Goal: Find specific page/section: Find specific page/section

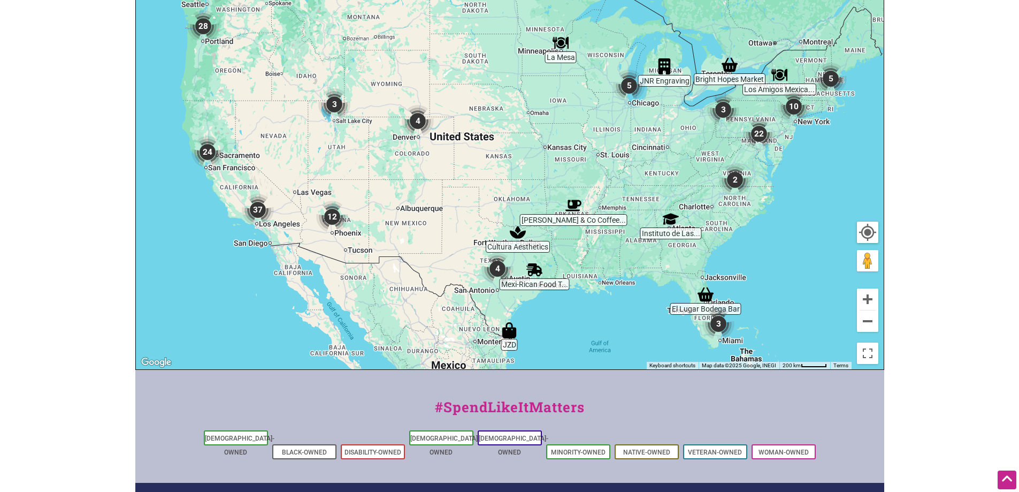
scroll to position [268, 0]
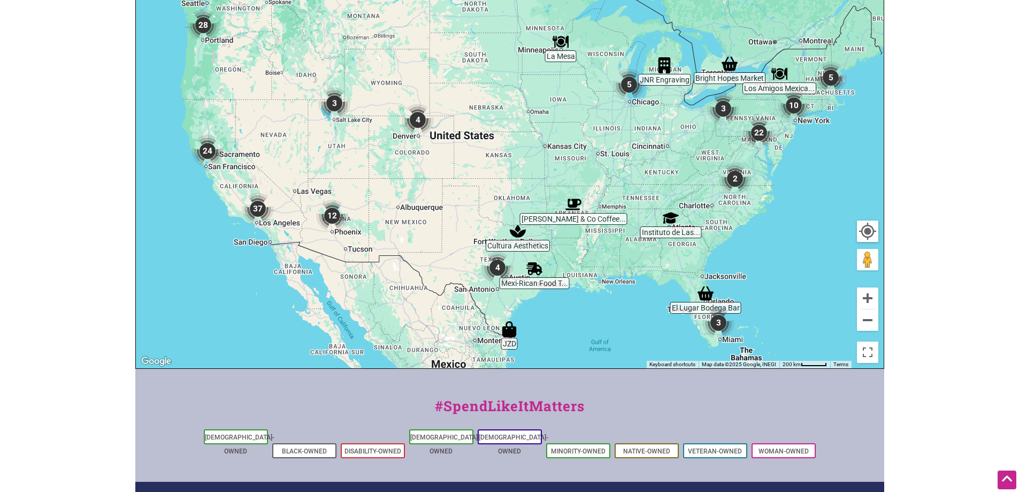
click at [650, 163] on div "To navigate, press the arrow keys." at bounding box center [510, 160] width 748 height 416
click at [873, 299] on button "Zoom in" at bounding box center [867, 297] width 21 height 21
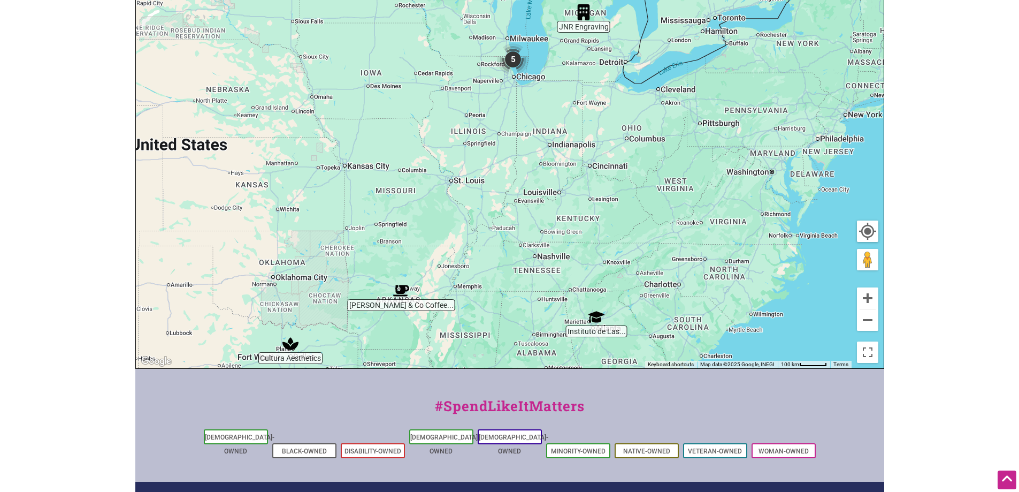
drag, startPoint x: 752, startPoint y: 211, endPoint x: 516, endPoint y: 247, distance: 238.6
click at [516, 247] on div "To navigate, press the arrow keys." at bounding box center [510, 160] width 748 height 416
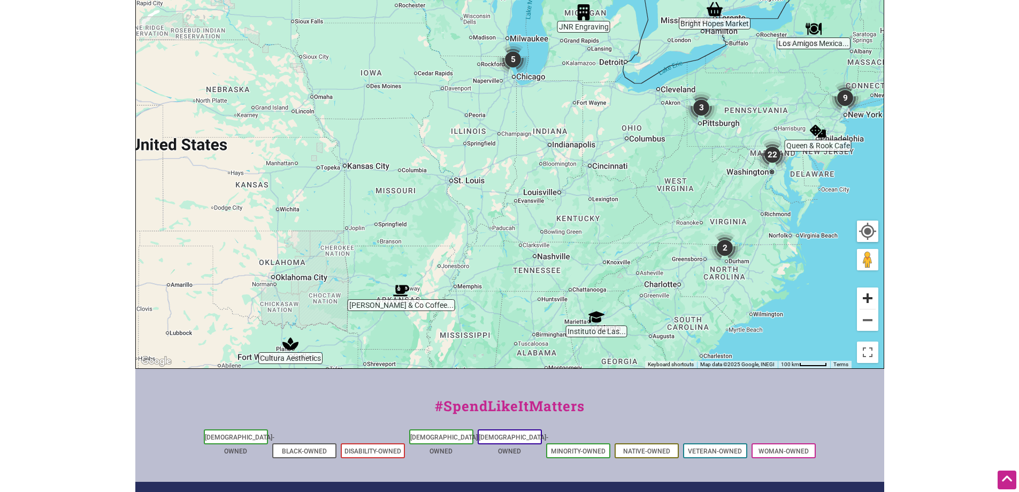
click at [871, 293] on button "Zoom in" at bounding box center [867, 297] width 21 height 21
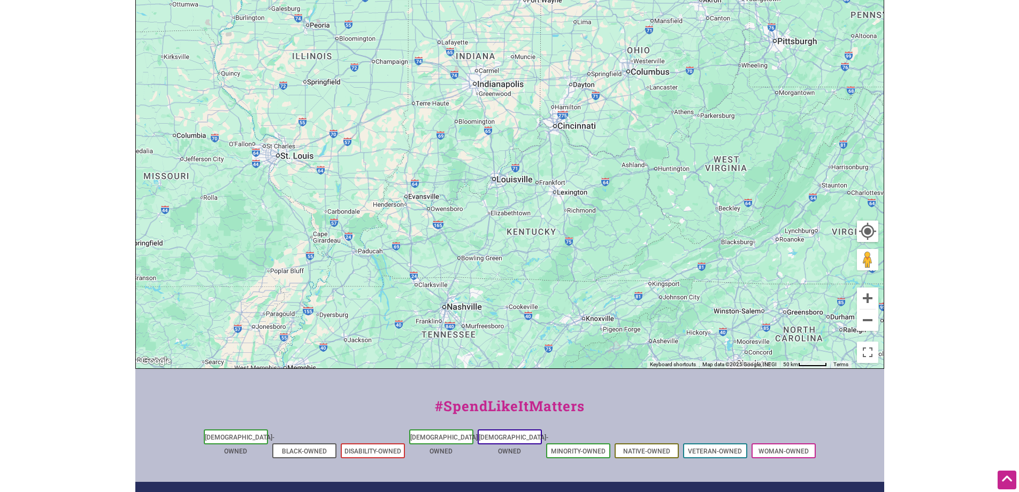
drag, startPoint x: 592, startPoint y: 288, endPoint x: 461, endPoint y: 231, distance: 143.5
click at [461, 231] on div "To navigate, press the arrow keys." at bounding box center [510, 160] width 748 height 416
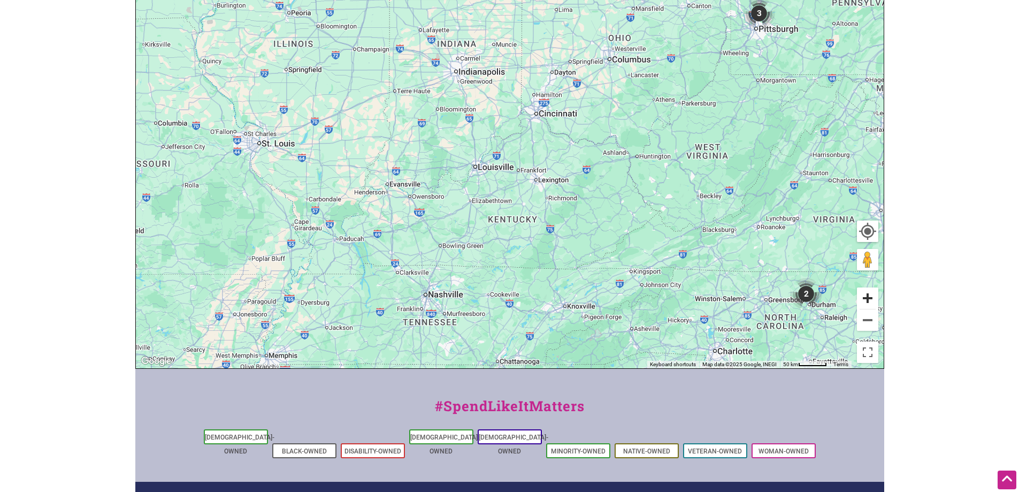
click at [866, 299] on button "Zoom in" at bounding box center [867, 297] width 21 height 21
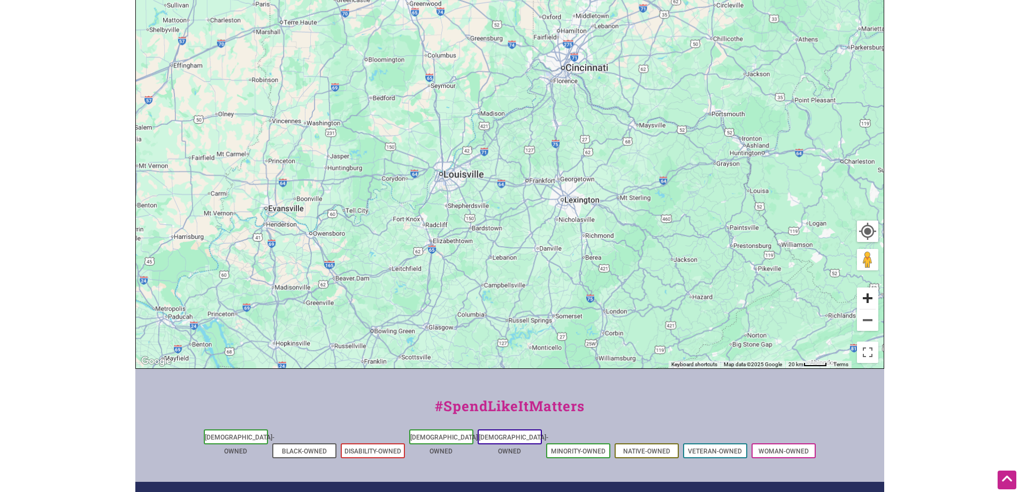
click at [866, 299] on button "Zoom in" at bounding box center [867, 297] width 21 height 21
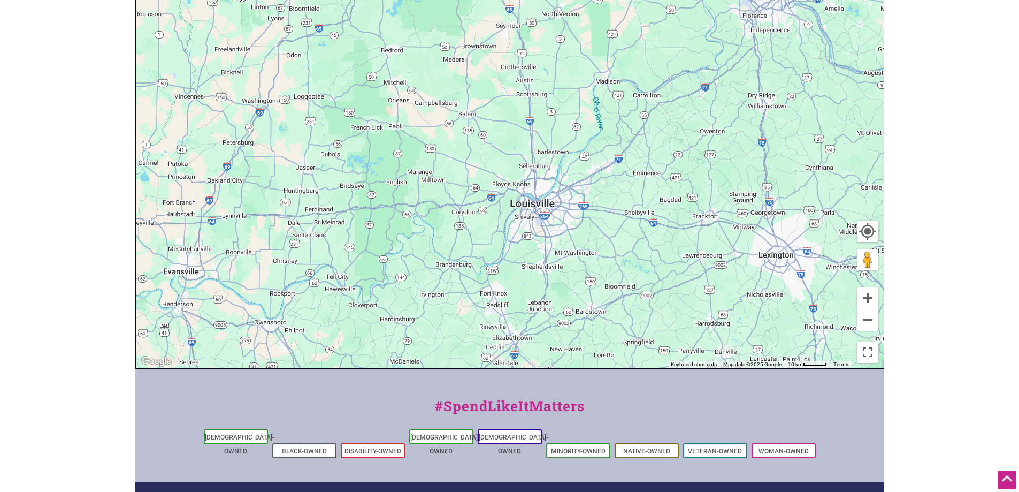
drag, startPoint x: 544, startPoint y: 170, endPoint x: 704, endPoint y: 186, distance: 161.4
click at [704, 186] on div "To navigate, press the arrow keys." at bounding box center [510, 160] width 748 height 416
click at [872, 300] on button "Zoom in" at bounding box center [867, 297] width 21 height 21
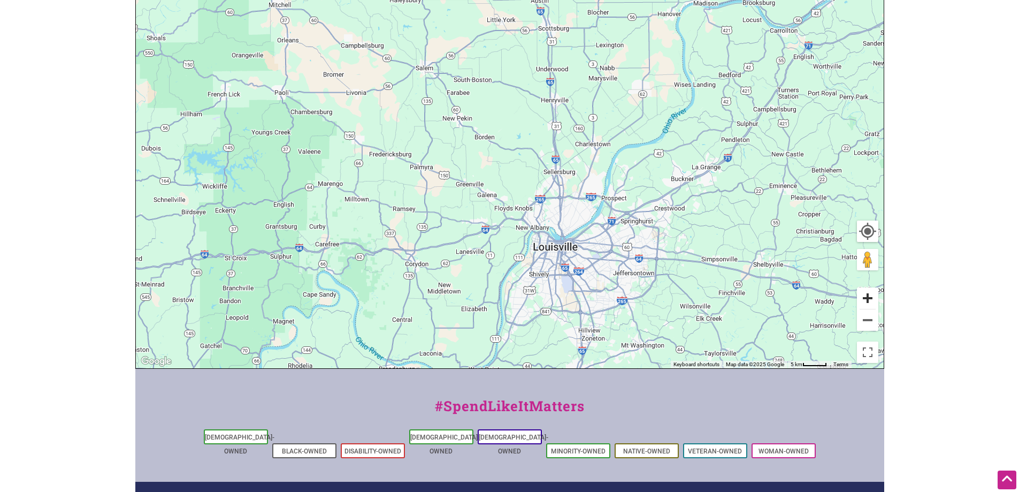
click at [872, 300] on button "Zoom in" at bounding box center [867, 297] width 21 height 21
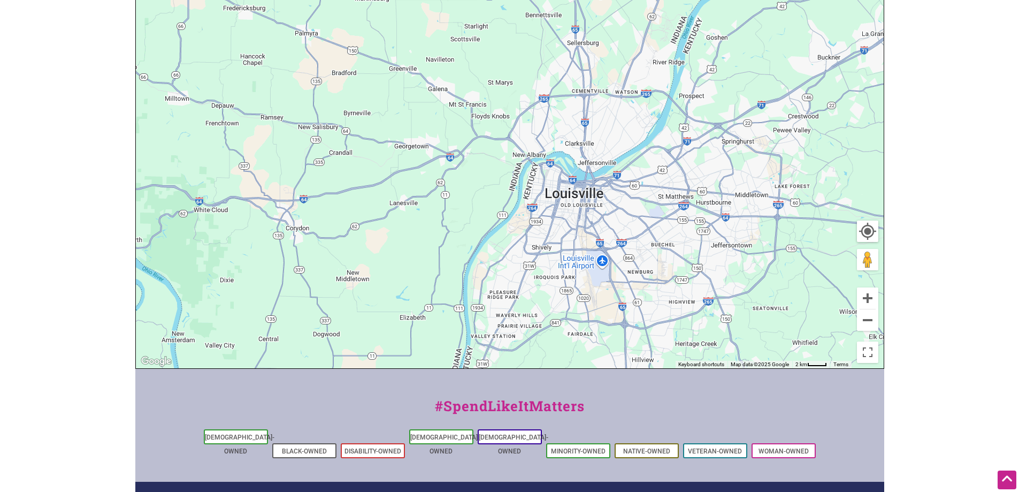
drag, startPoint x: 733, startPoint y: 286, endPoint x: 705, endPoint y: 144, distance: 144.5
click at [705, 144] on div "To navigate, press the arrow keys." at bounding box center [510, 160] width 748 height 416
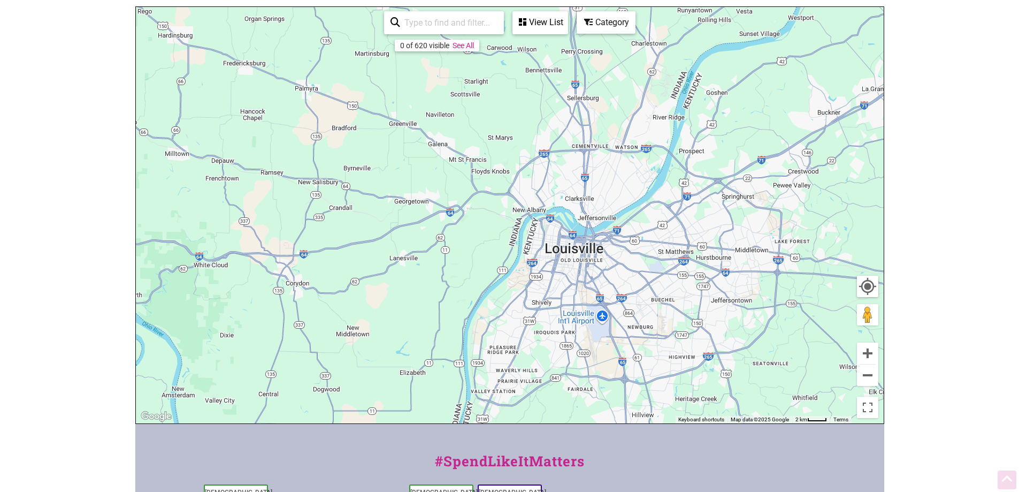
scroll to position [214, 0]
click at [865, 347] on button "Zoom in" at bounding box center [867, 351] width 21 height 21
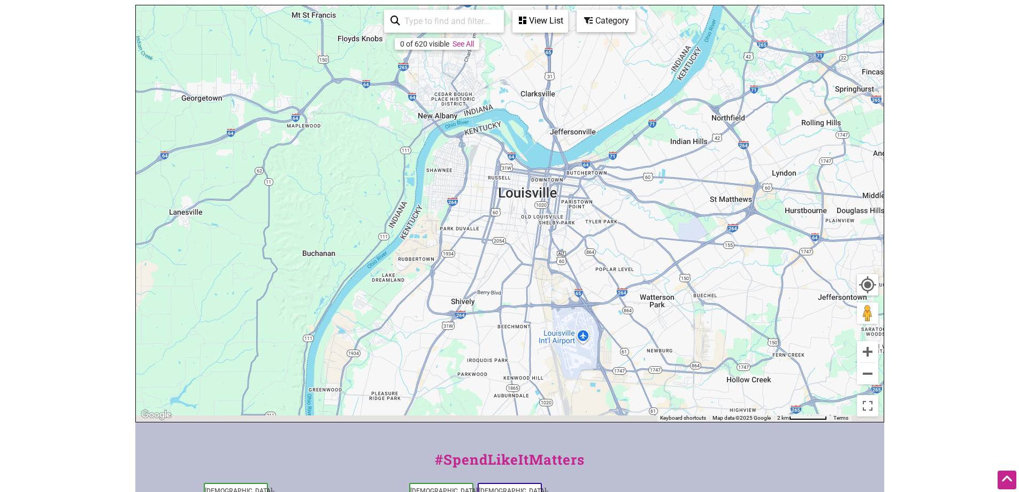
drag, startPoint x: 657, startPoint y: 292, endPoint x: 541, endPoint y: 200, distance: 147.7
click at [541, 200] on div "To navigate, press the arrow keys." at bounding box center [510, 213] width 748 height 416
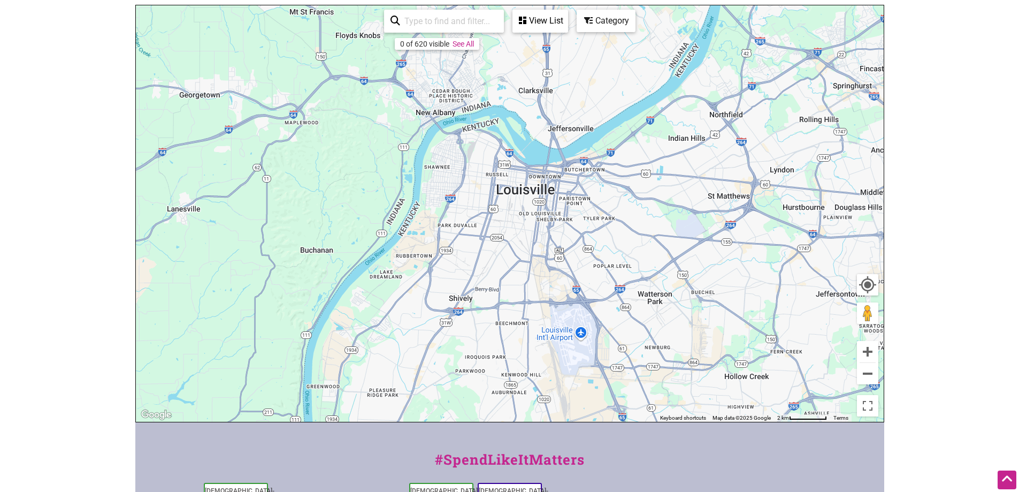
click at [539, 193] on div "To navigate, press the arrow keys." at bounding box center [510, 213] width 748 height 416
click at [553, 27] on div "View List" at bounding box center [541, 21] width 54 height 20
click at [474, 49] on div "View List" at bounding box center [476, 52] width 193 height 20
click at [454, 25] on input "search" at bounding box center [448, 21] width 97 height 21
type input "louisville,ky"
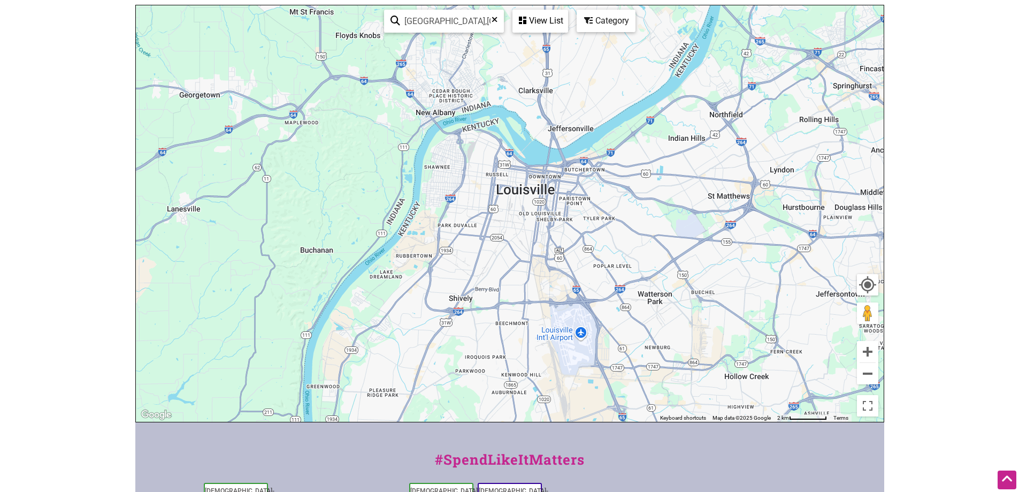
click at [551, 33] on div "View List Sorry...nothing found." at bounding box center [541, 21] width 56 height 23
click at [549, 18] on div "View List" at bounding box center [541, 21] width 54 height 20
click at [490, 57] on div "View List" at bounding box center [476, 52] width 193 height 20
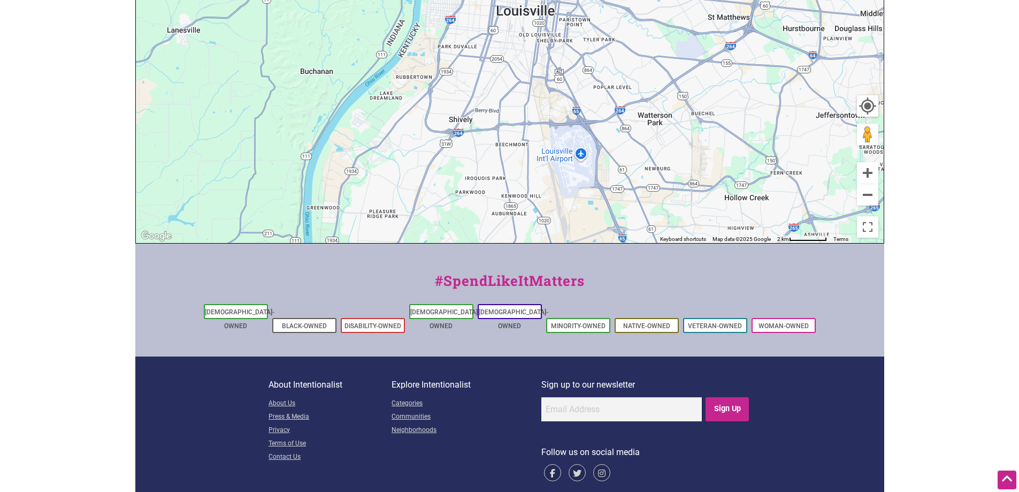
scroll to position [399, 0]
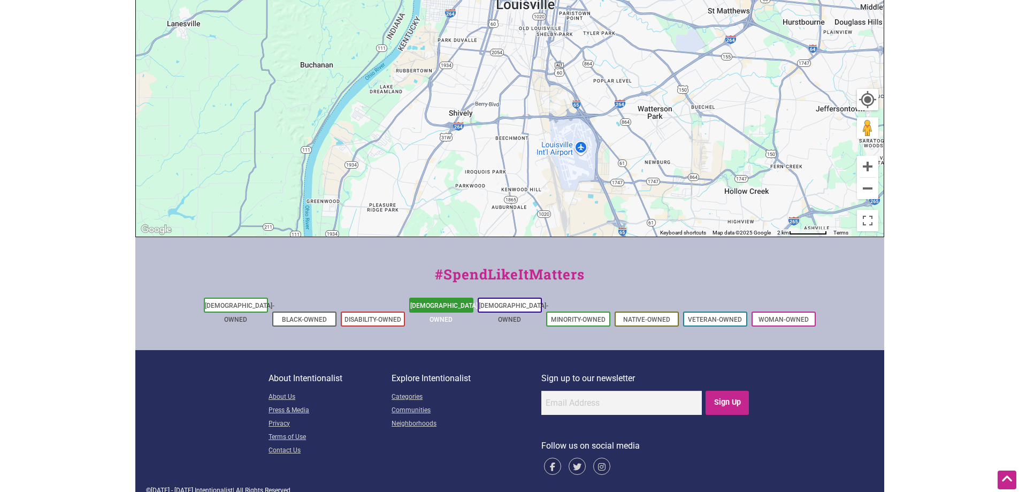
click at [433, 309] on link "[DEMOGRAPHIC_DATA]-Owned" at bounding box center [445, 312] width 70 height 21
